Goal: Information Seeking & Learning: Learn about a topic

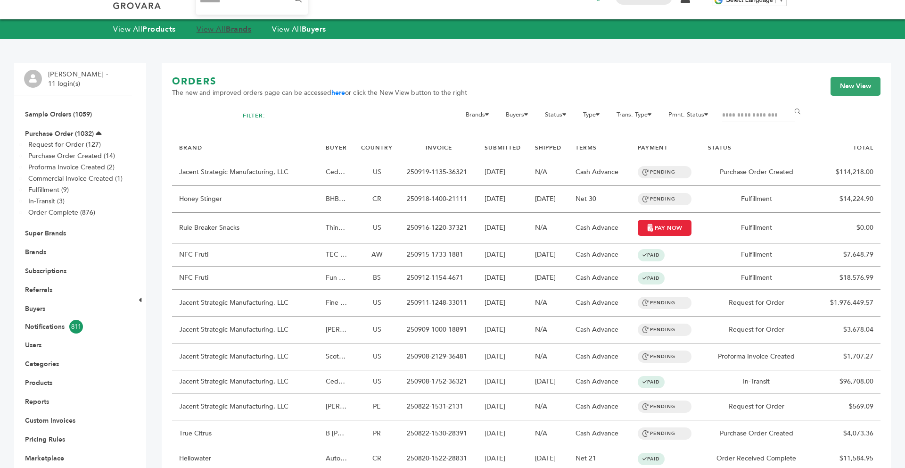
click at [229, 30] on link "View All Brands" at bounding box center [224, 29] width 55 height 10
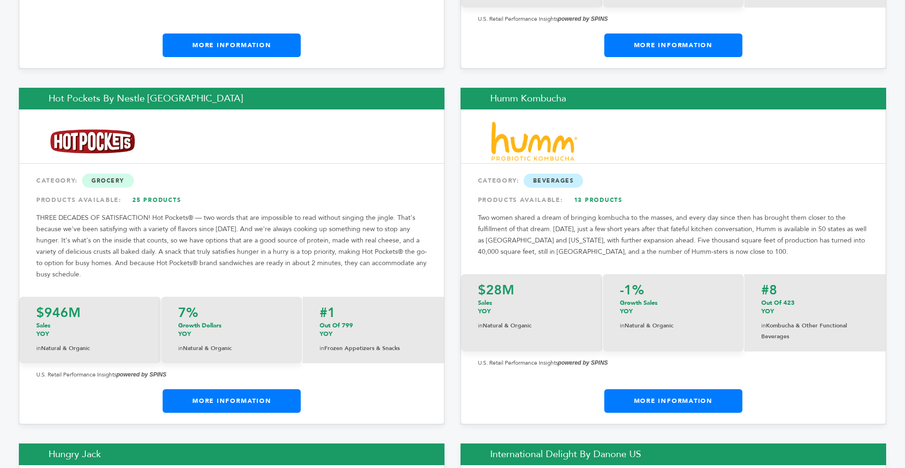
scroll to position [7219, 0]
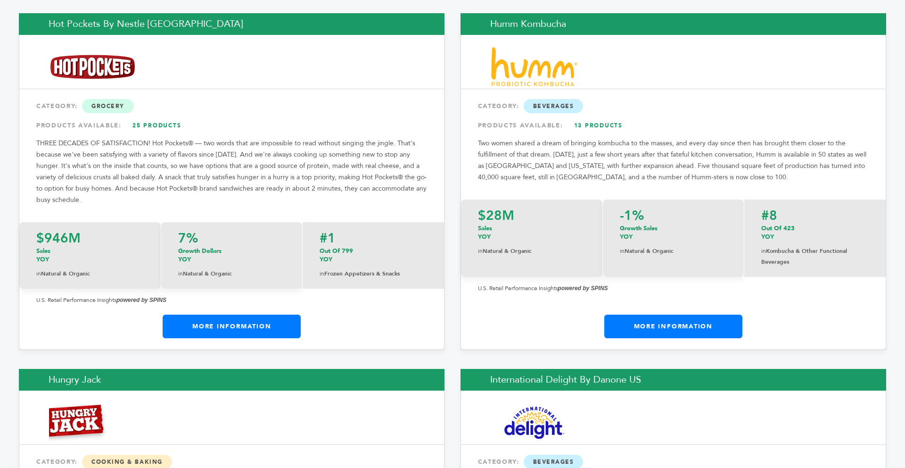
drag, startPoint x: 904, startPoint y: 12, endPoint x: 900, endPoint y: 195, distance: 183.5
click at [255, 271] on div "Hot Pockets by Nestle USA CATEGORY: Grocery PRODUCTS AVAILABLE: 25 Products THR…" at bounding box center [232, 181] width 426 height 337
click at [248, 315] on link "More Information" at bounding box center [232, 327] width 138 height 24
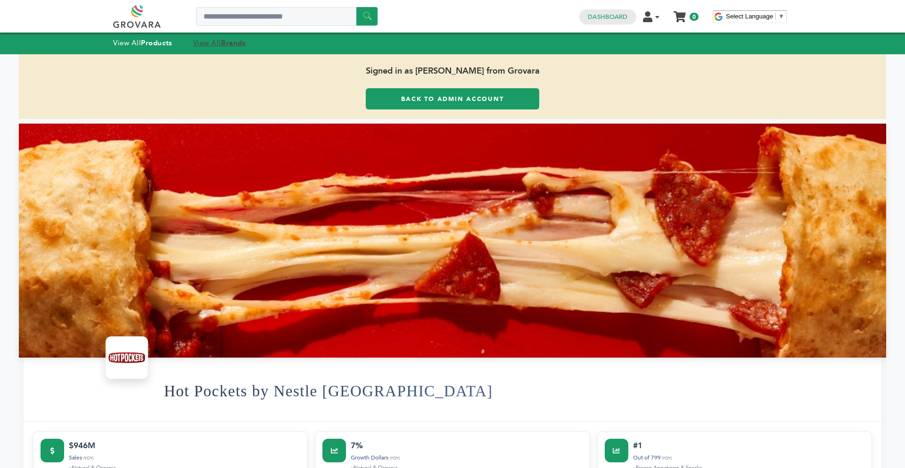
click at [214, 44] on link "View All Brands" at bounding box center [219, 42] width 53 height 9
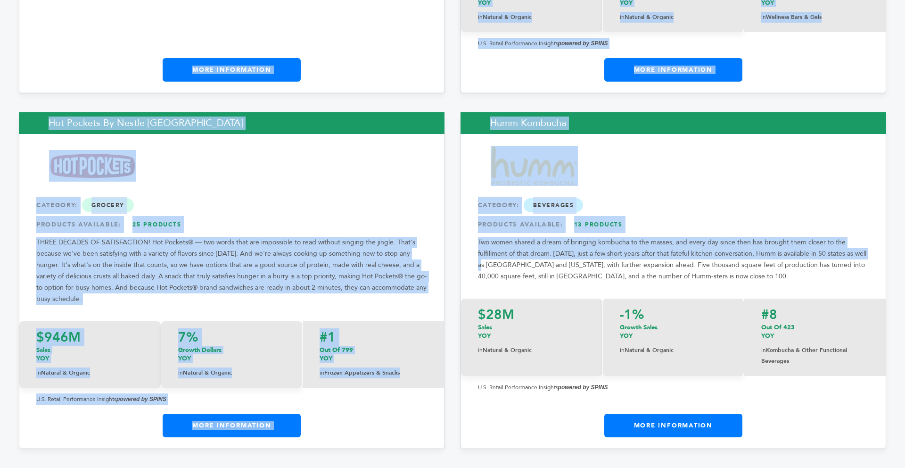
scroll to position [7101, 0]
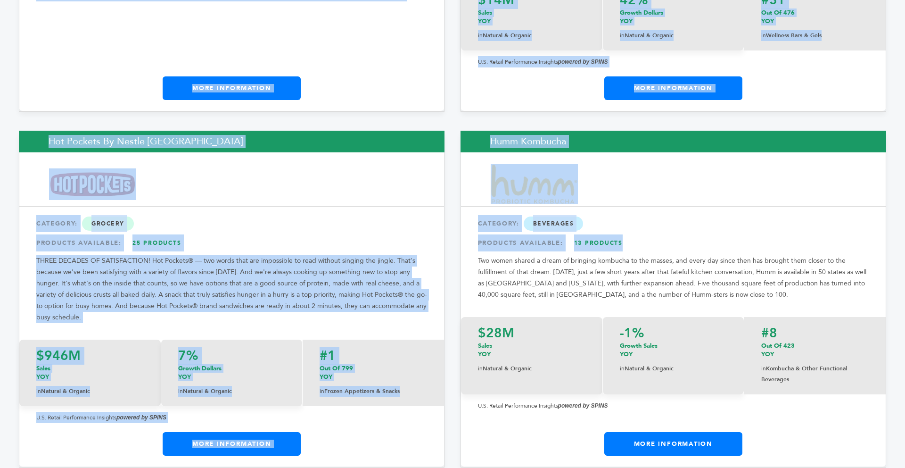
drag, startPoint x: 905, startPoint y: 10, endPoint x: 891, endPoint y: 184, distance: 174.1
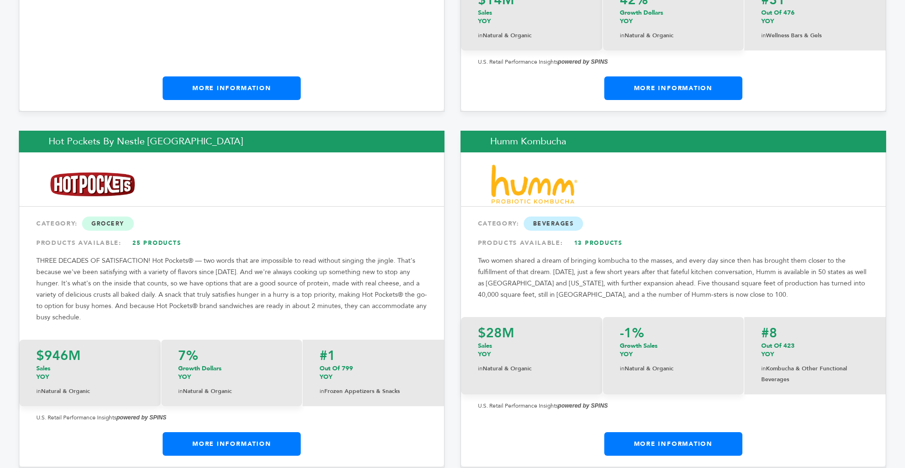
click at [718, 343] on div "$28M Sales YOY in Natural & Organic -1% Growth Sales YOY in Natural & Organic #…" at bounding box center [673, 363] width 425 height 112
click at [686, 432] on link "More Information" at bounding box center [674, 444] width 138 height 24
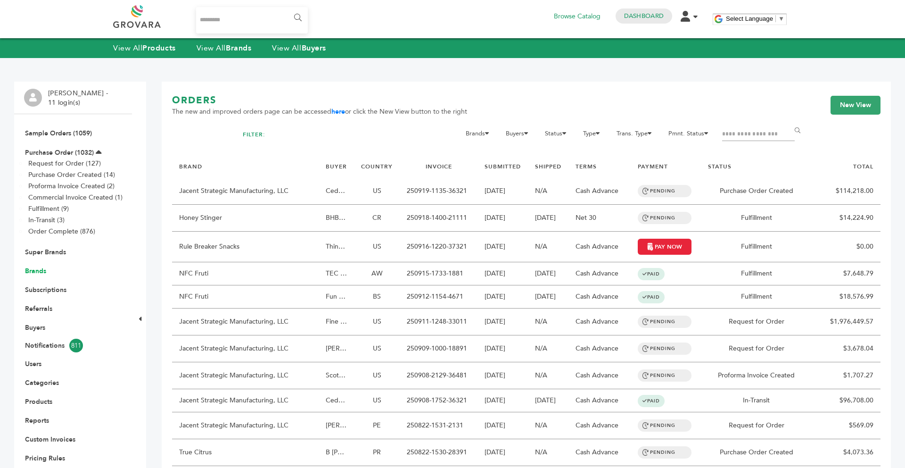
click at [42, 274] on link "Brands" at bounding box center [35, 270] width 21 height 9
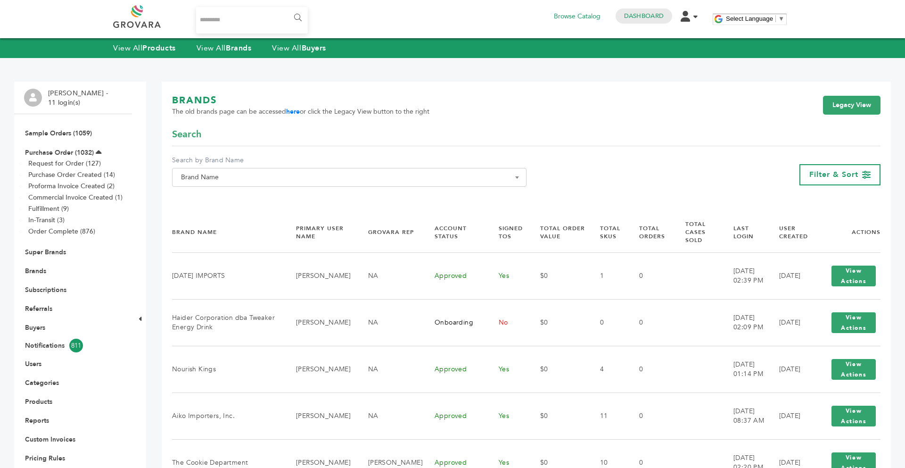
click at [218, 181] on span "Brand Name" at bounding box center [349, 177] width 344 height 13
click at [217, 194] on input "Search" at bounding box center [349, 195] width 350 height 12
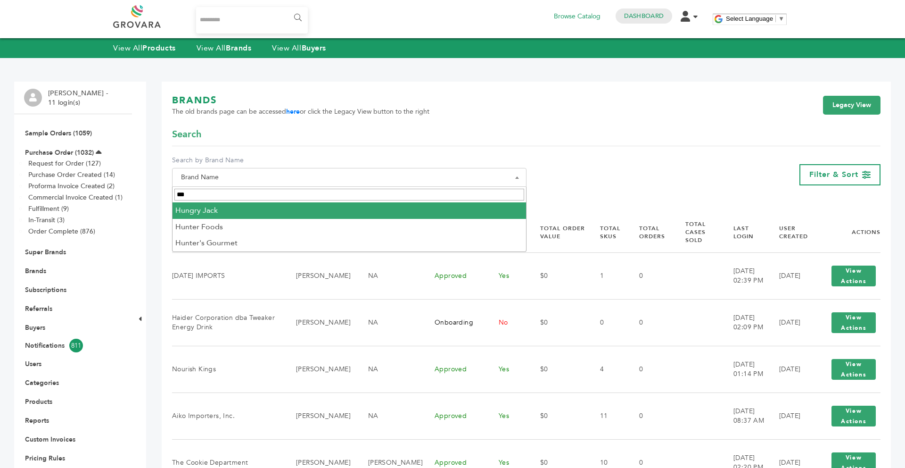
type input "***"
select select "**********"
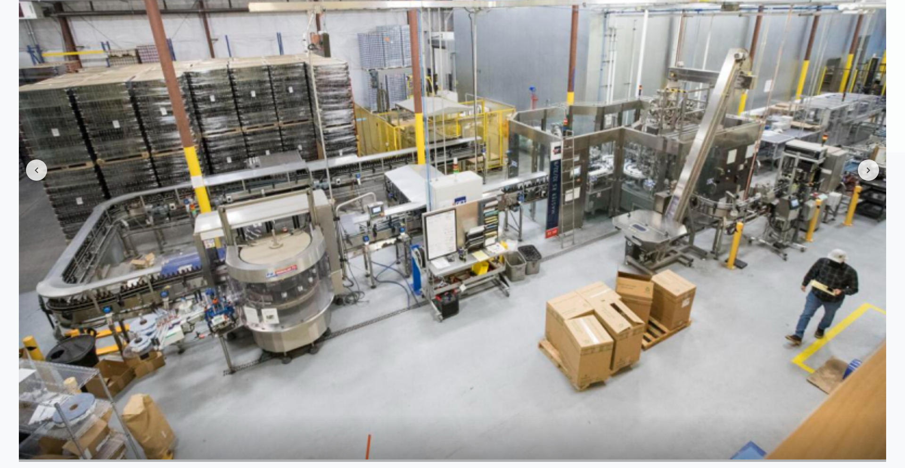
scroll to position [1264, 0]
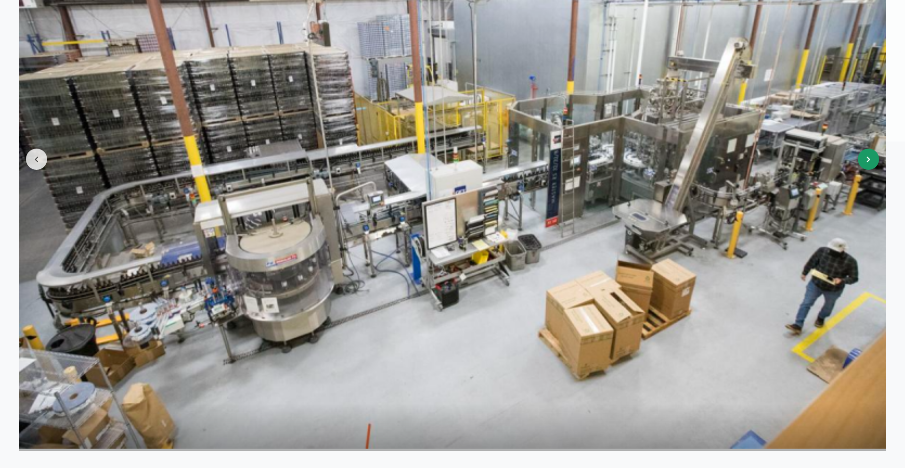
click at [866, 153] on button at bounding box center [868, 159] width 21 height 21
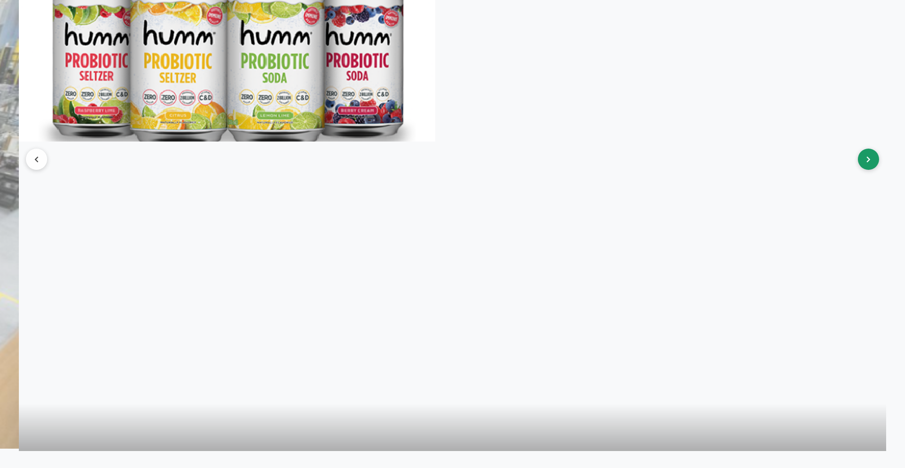
click at [866, 153] on button at bounding box center [868, 159] width 21 height 21
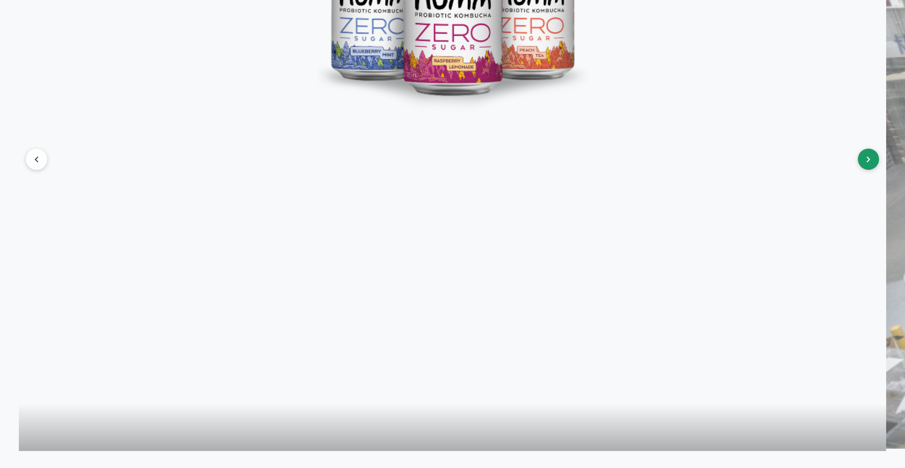
click at [866, 153] on button at bounding box center [868, 159] width 21 height 21
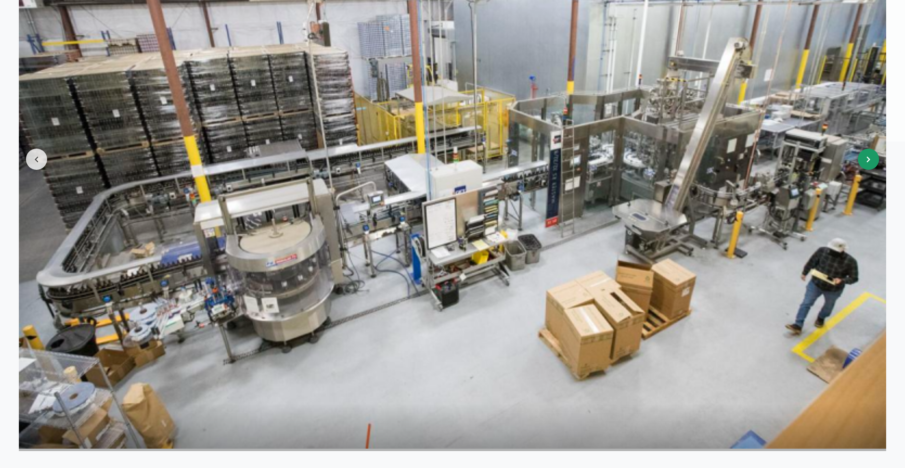
click at [866, 153] on button at bounding box center [868, 159] width 21 height 21
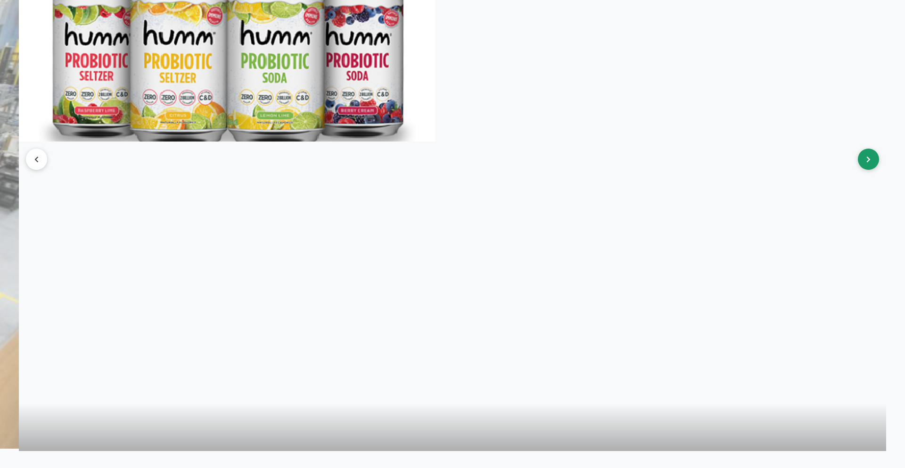
click at [866, 153] on button at bounding box center [868, 159] width 21 height 21
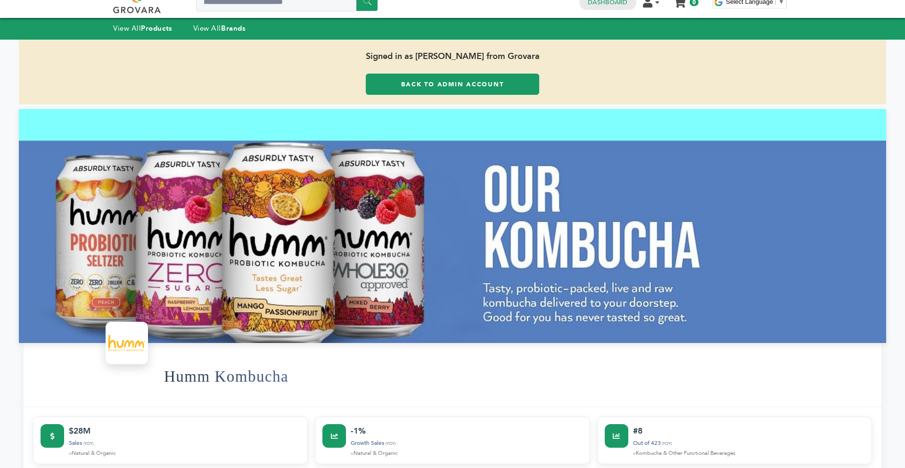
scroll to position [0, 0]
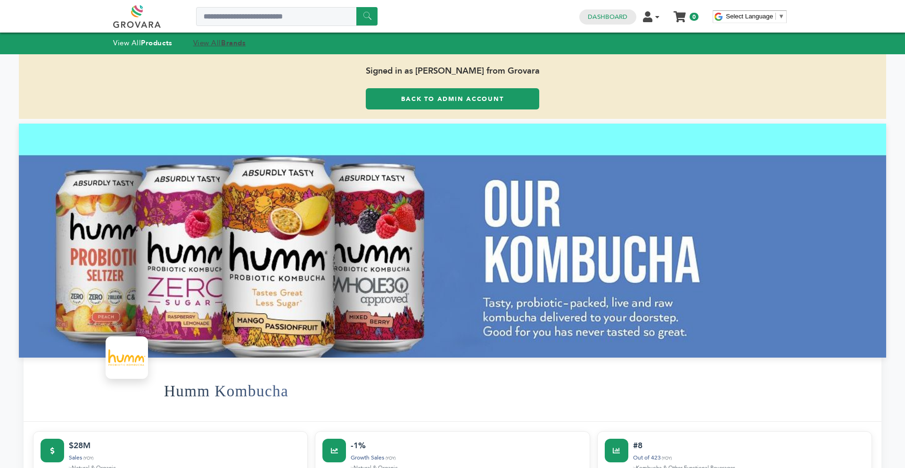
click at [227, 46] on strong "Brands" at bounding box center [233, 42] width 25 height 9
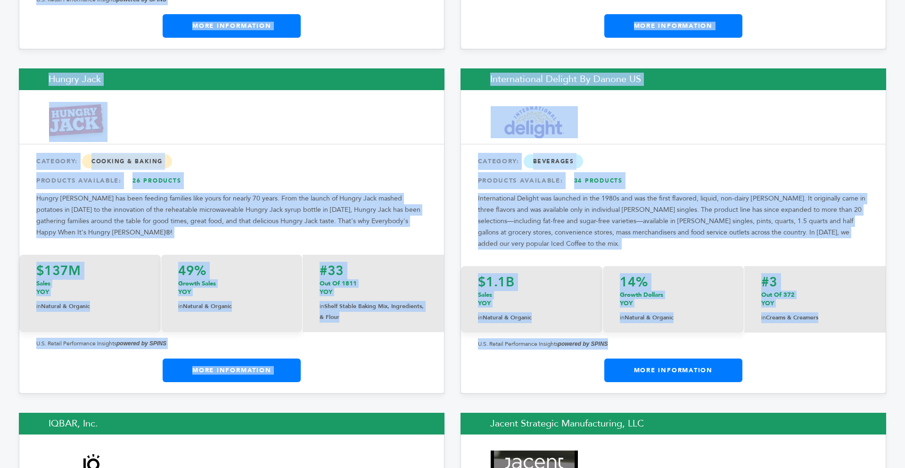
scroll to position [7594, 0]
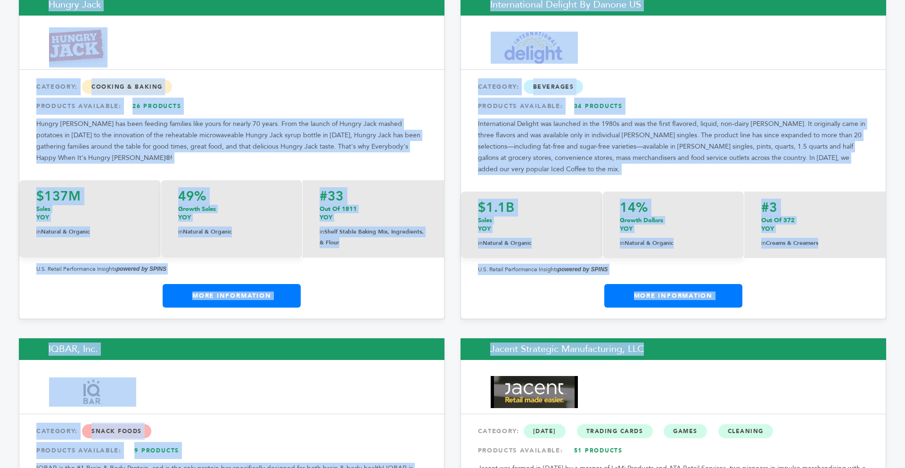
drag, startPoint x: 905, startPoint y: 21, endPoint x: 891, endPoint y: 306, distance: 284.7
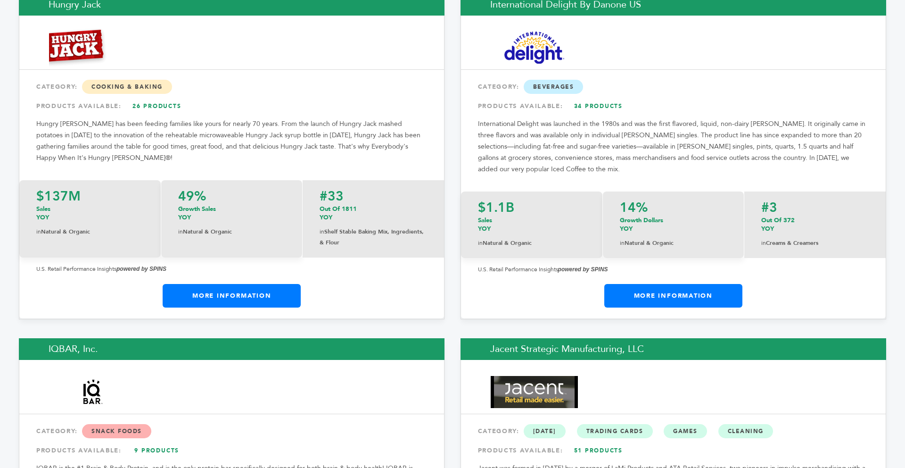
click at [428, 242] on div "Hungry Jack CATEGORY: Cooking & Baking PRODUCTS AVAILABLE: 26 Products Hungry J…" at bounding box center [232, 156] width 426 height 325
click at [283, 284] on link "More Information" at bounding box center [232, 296] width 138 height 24
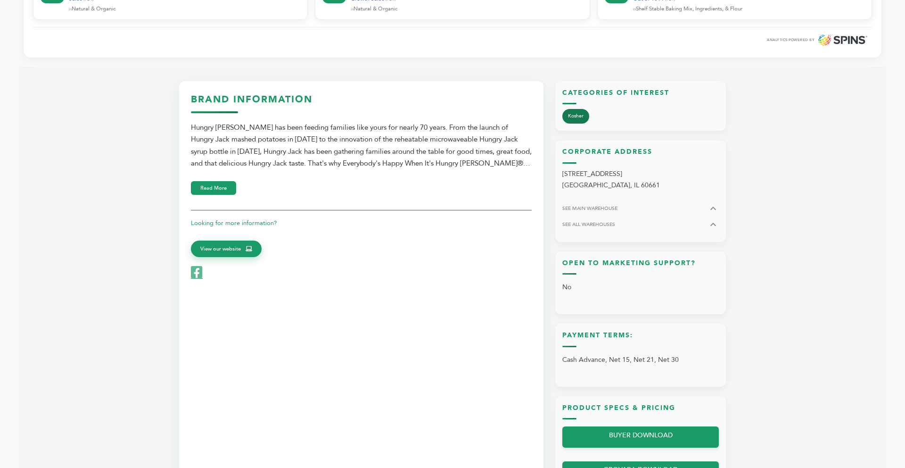
scroll to position [453, 0]
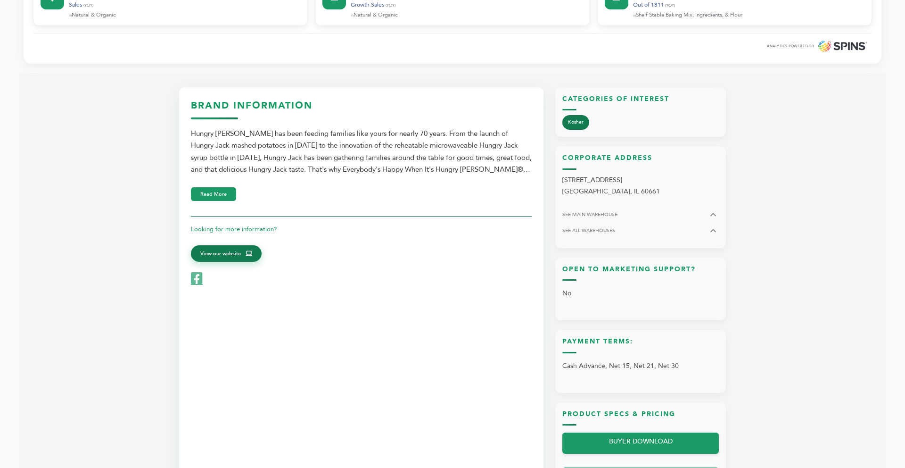
click at [241, 253] on link "View our website" at bounding box center [226, 253] width 71 height 17
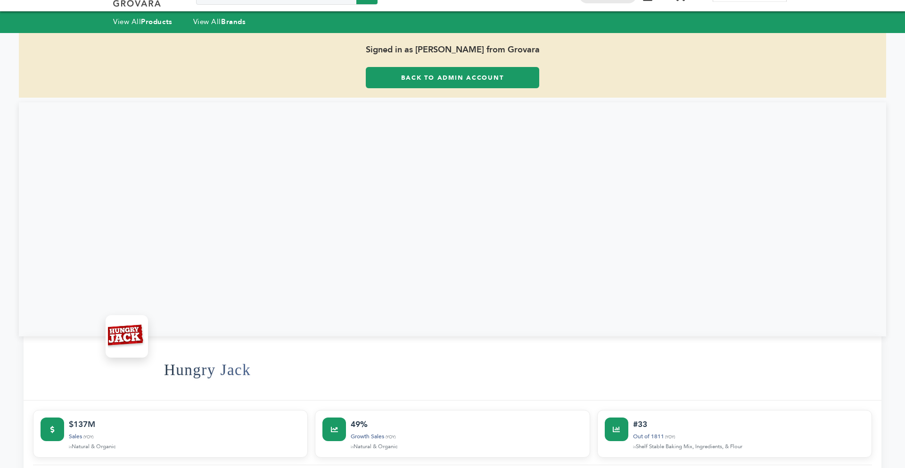
scroll to position [0, 0]
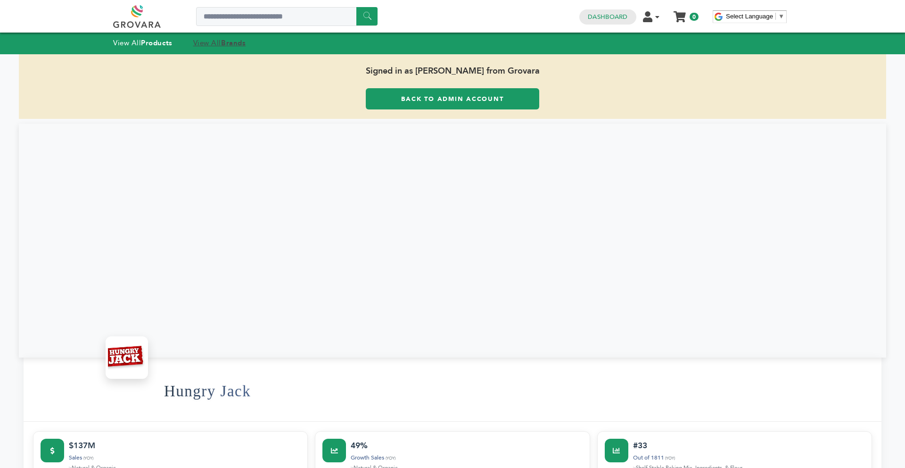
click at [229, 45] on strong "Brands" at bounding box center [233, 42] width 25 height 9
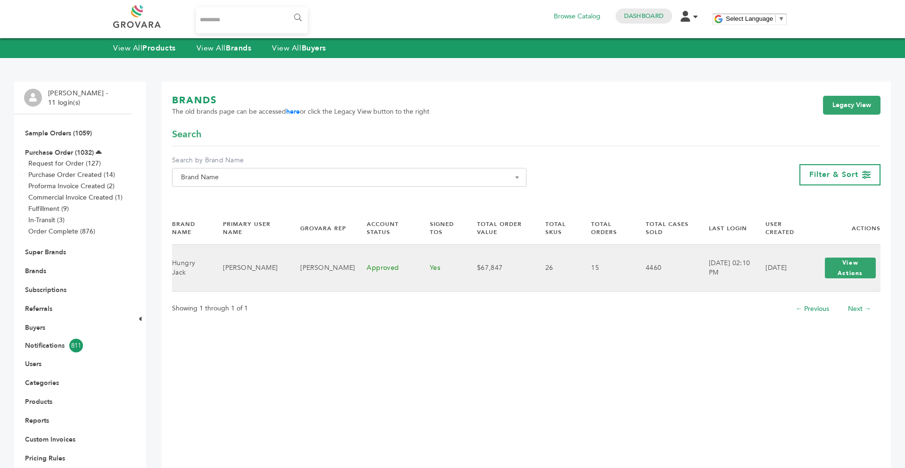
click at [855, 254] on div "View Actions View Login" at bounding box center [851, 268] width 60 height 30
click at [840, 269] on button "View Actions" at bounding box center [850, 267] width 51 height 21
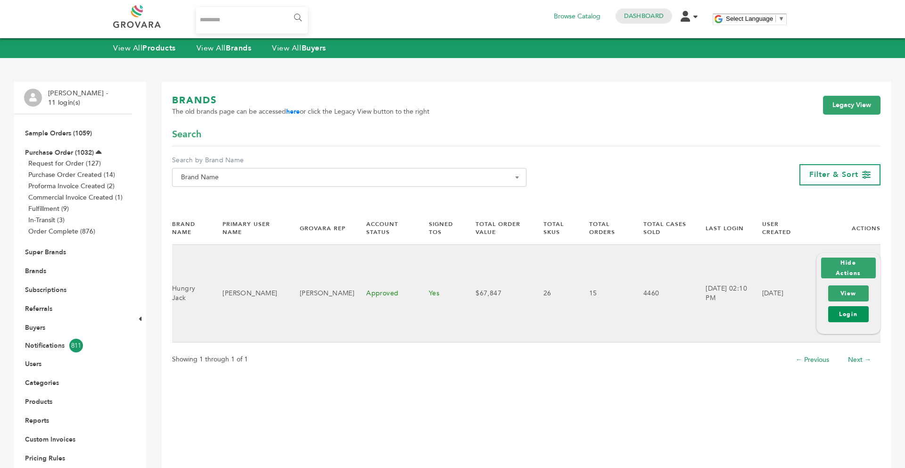
click at [846, 309] on link "Login" at bounding box center [849, 314] width 41 height 16
